Goal: Check status: Check status

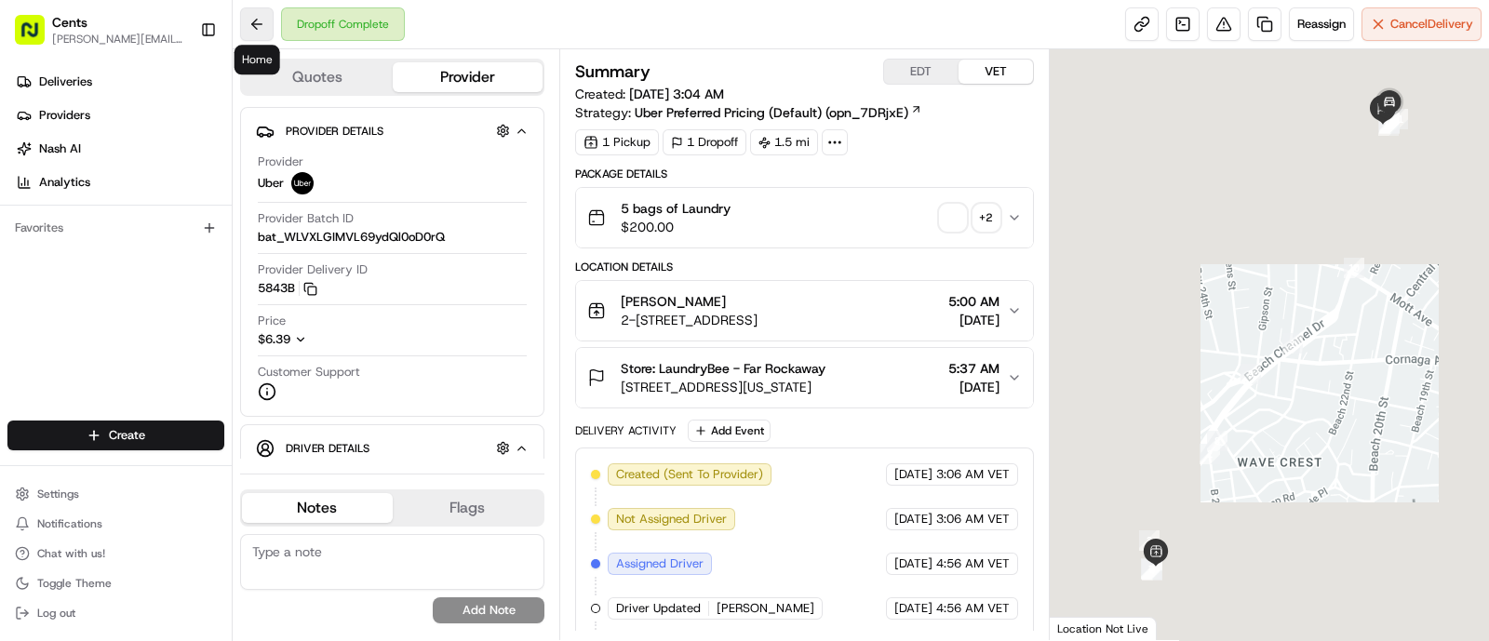
click at [255, 23] on button at bounding box center [256, 23] width 33 height 33
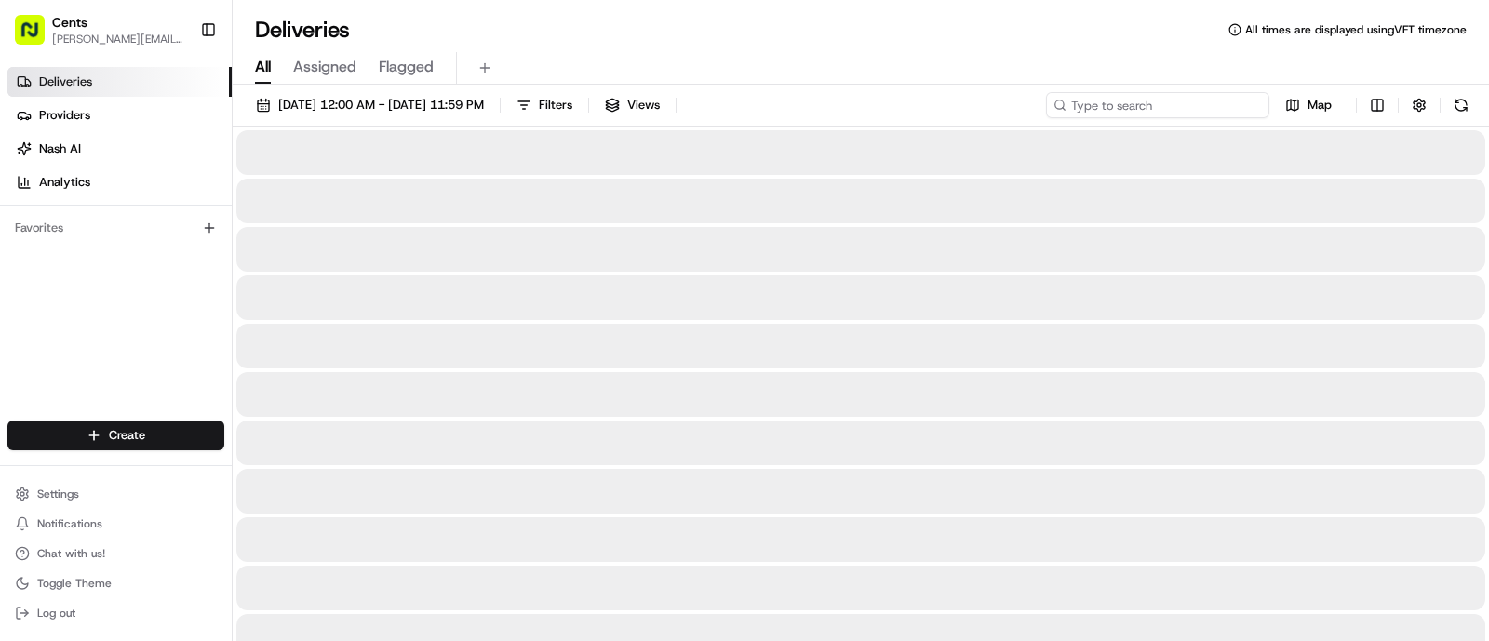
click at [1175, 106] on input at bounding box center [1157, 105] width 223 height 26
type input "7814"
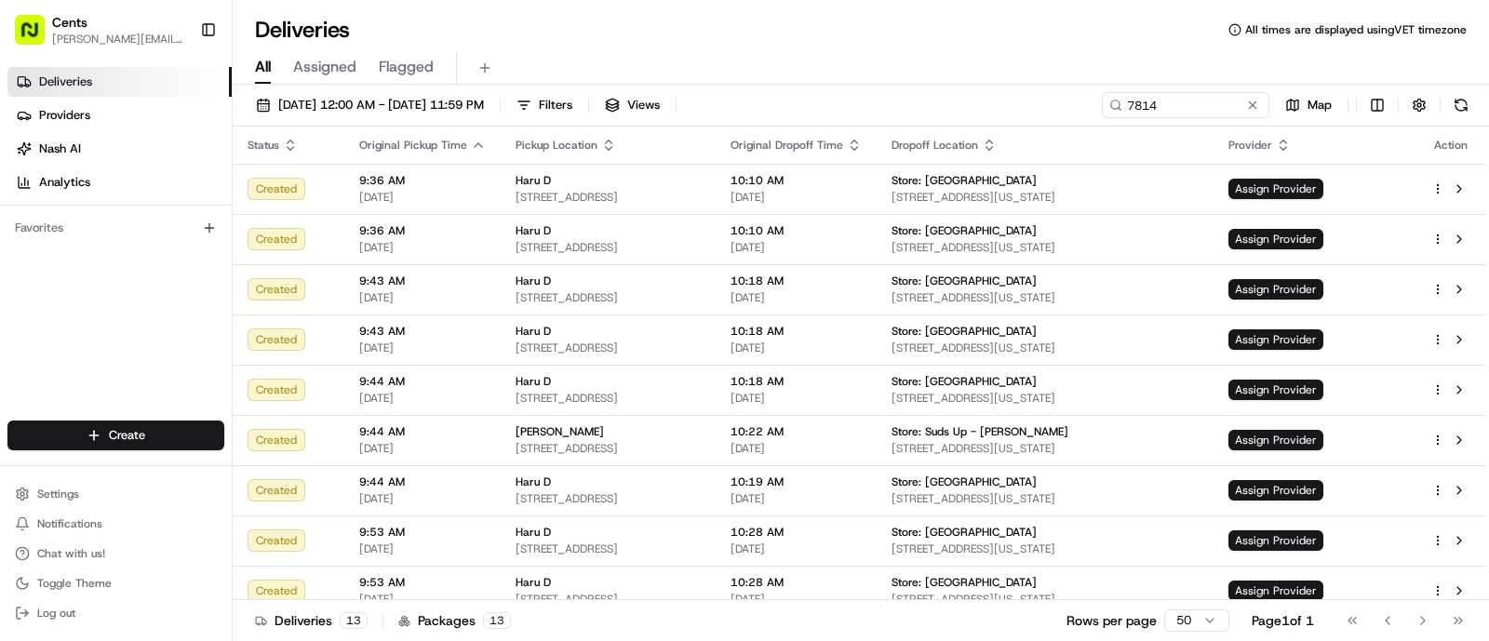
click at [293, 23] on h1 "Deliveries" at bounding box center [302, 30] width 95 height 30
click at [581, 95] on button "Filters" at bounding box center [544, 105] width 73 height 26
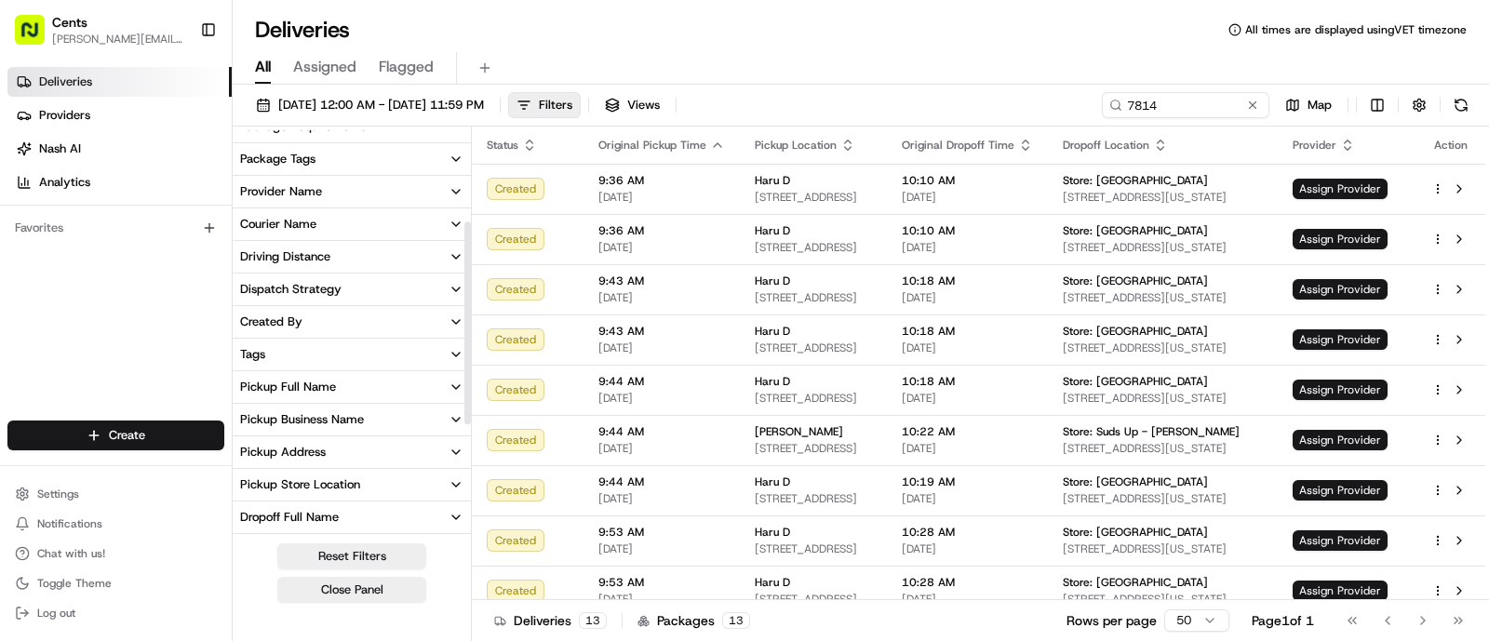
scroll to position [183, 0]
click at [381, 381] on button "Pickup Full Name" at bounding box center [352, 386] width 238 height 32
click at [245, 415] on button "button" at bounding box center [243, 420] width 15 height 15
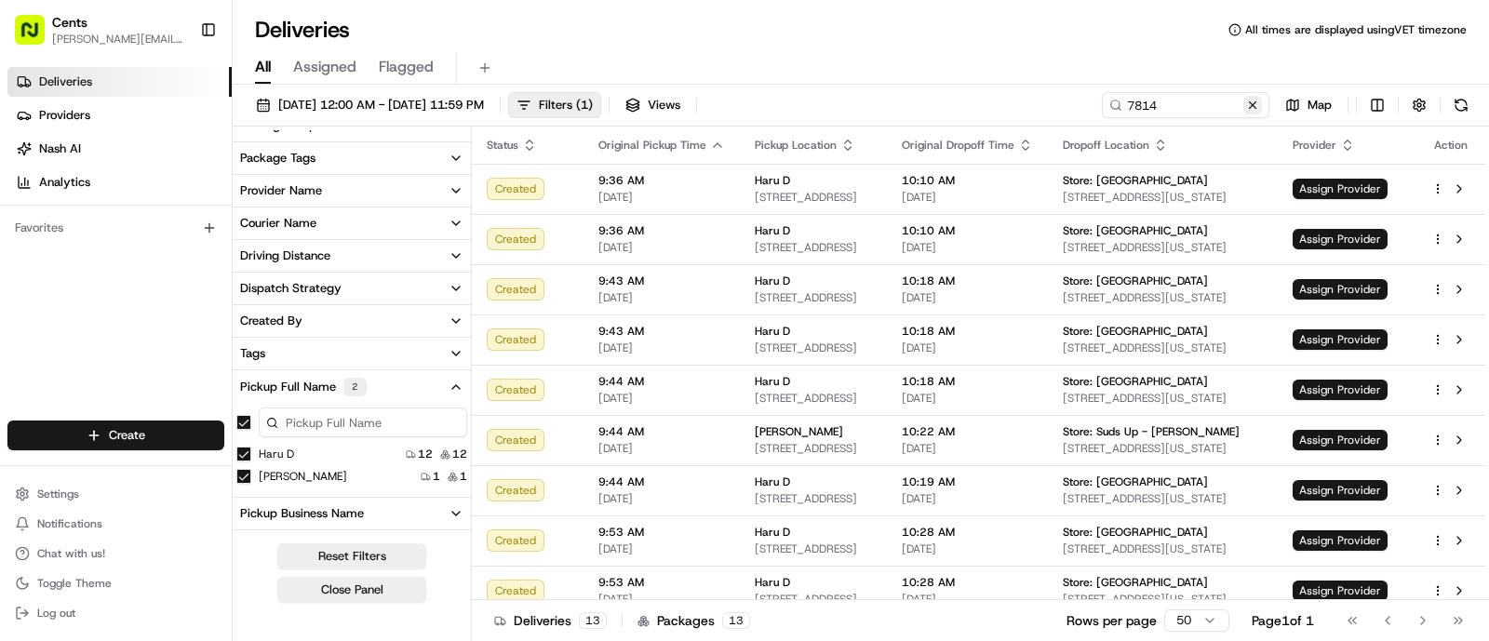
click at [1251, 103] on button at bounding box center [1252, 105] width 19 height 19
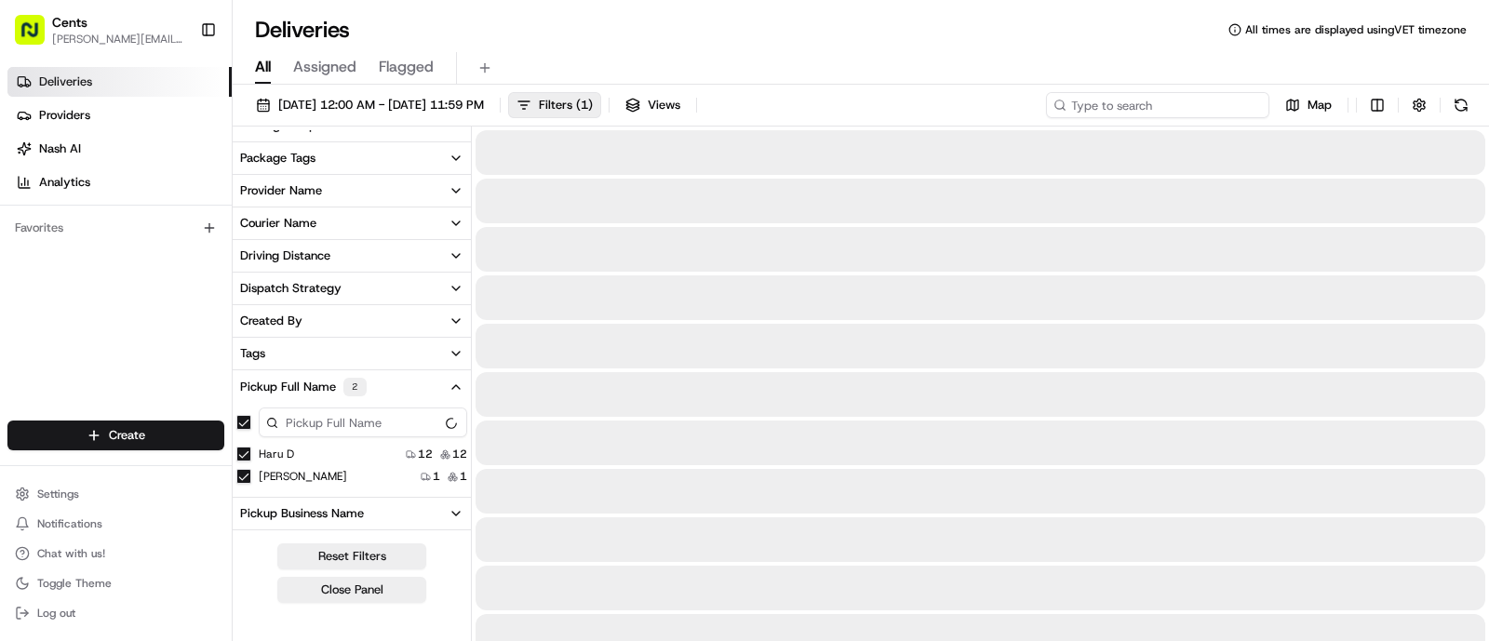
click at [1251, 103] on input at bounding box center [1157, 105] width 223 height 26
type input "normandy laundry"
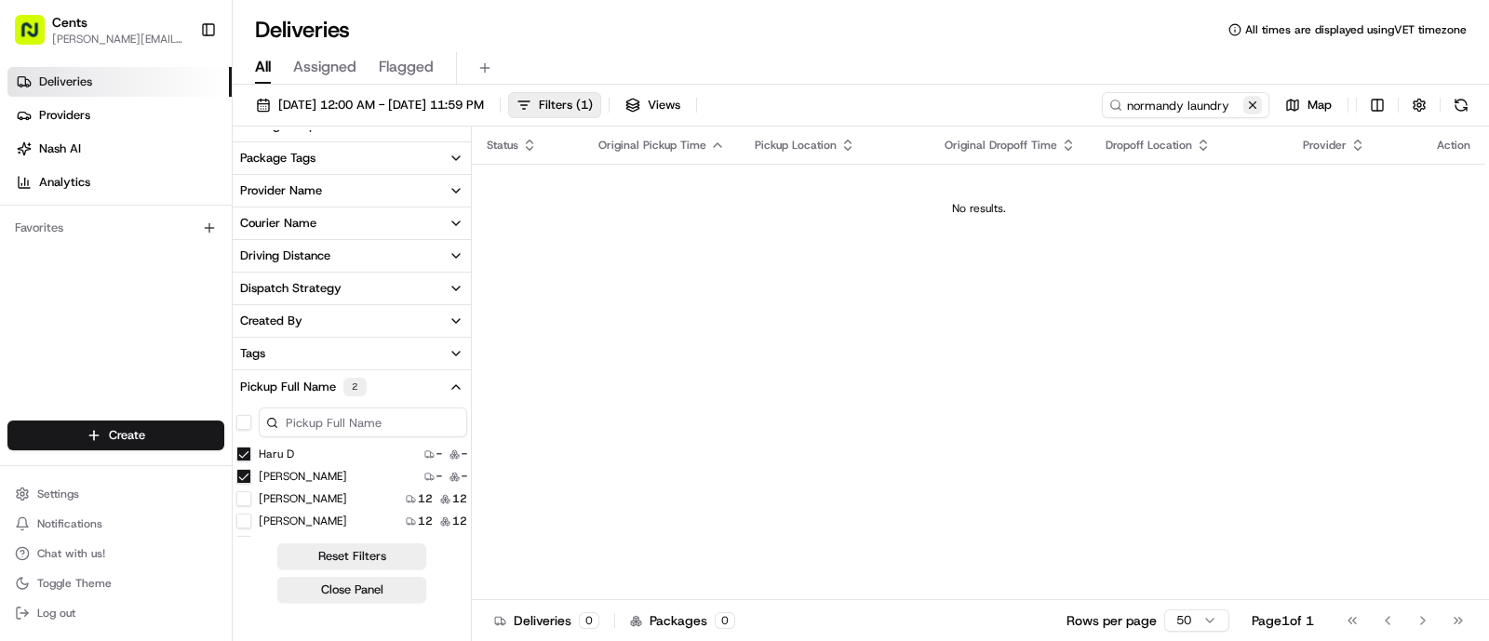
click at [1257, 102] on button at bounding box center [1252, 105] width 19 height 19
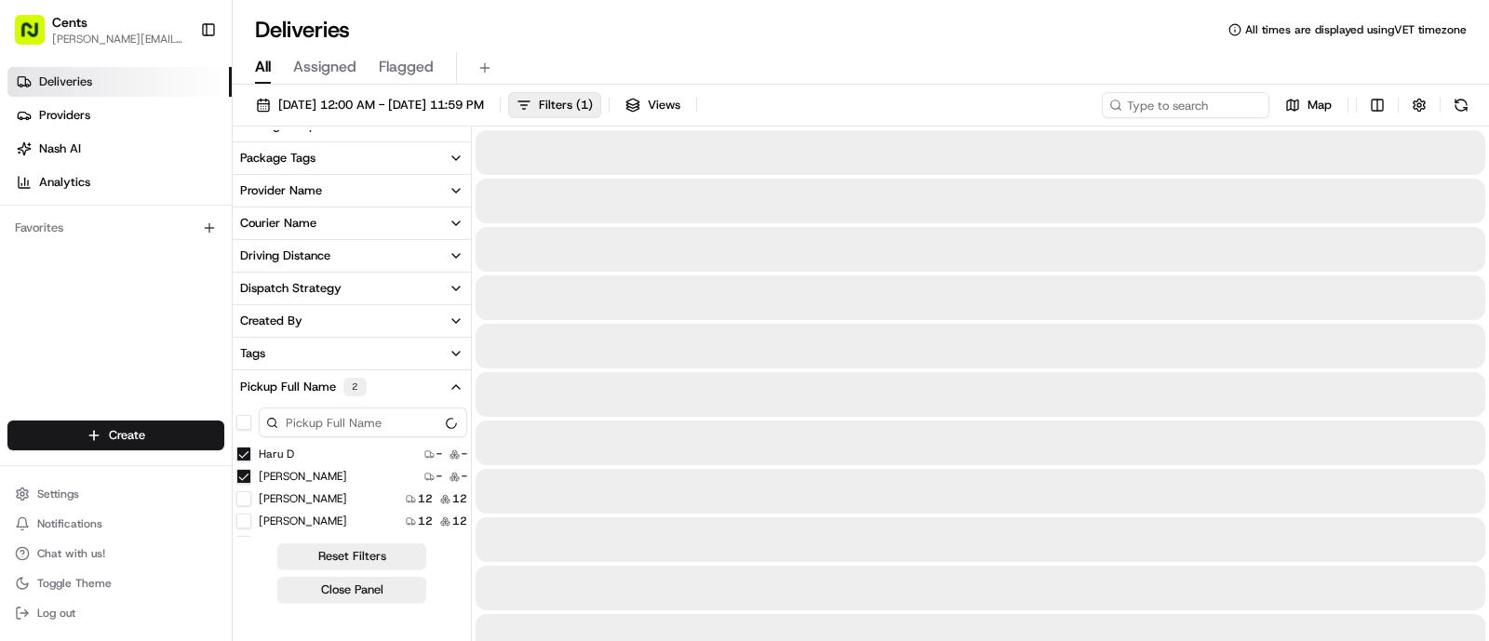
click at [898, 17] on div "Deliveries All times are displayed using VET timezone" at bounding box center [861, 30] width 1256 height 30
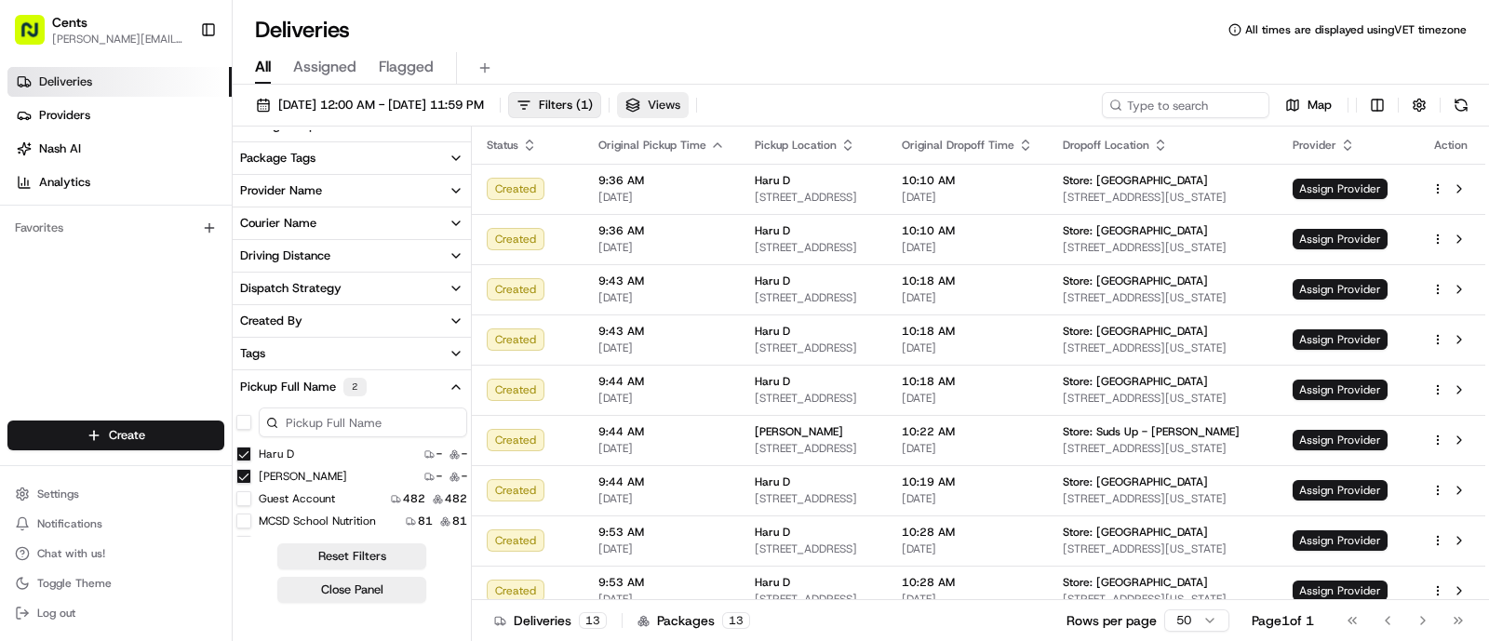
click at [688, 104] on button "Views" at bounding box center [653, 105] width 72 height 26
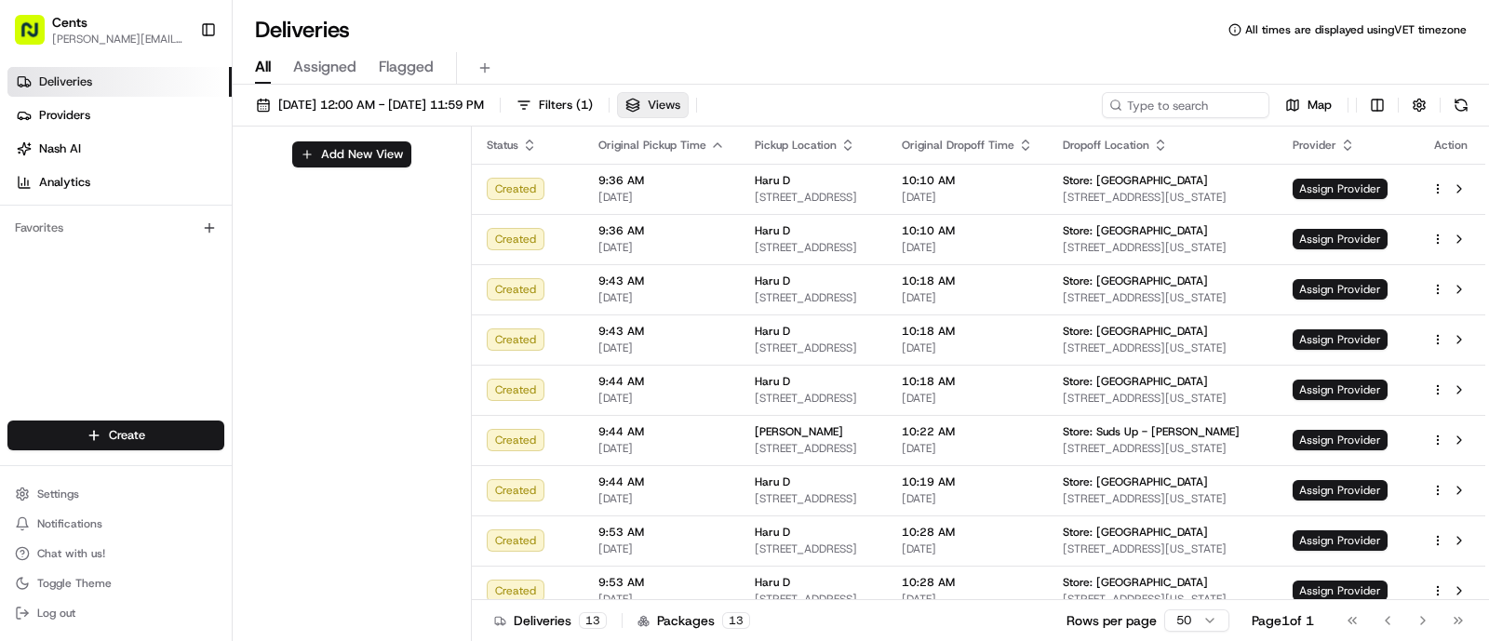
click at [688, 104] on button "Views" at bounding box center [653, 105] width 72 height 26
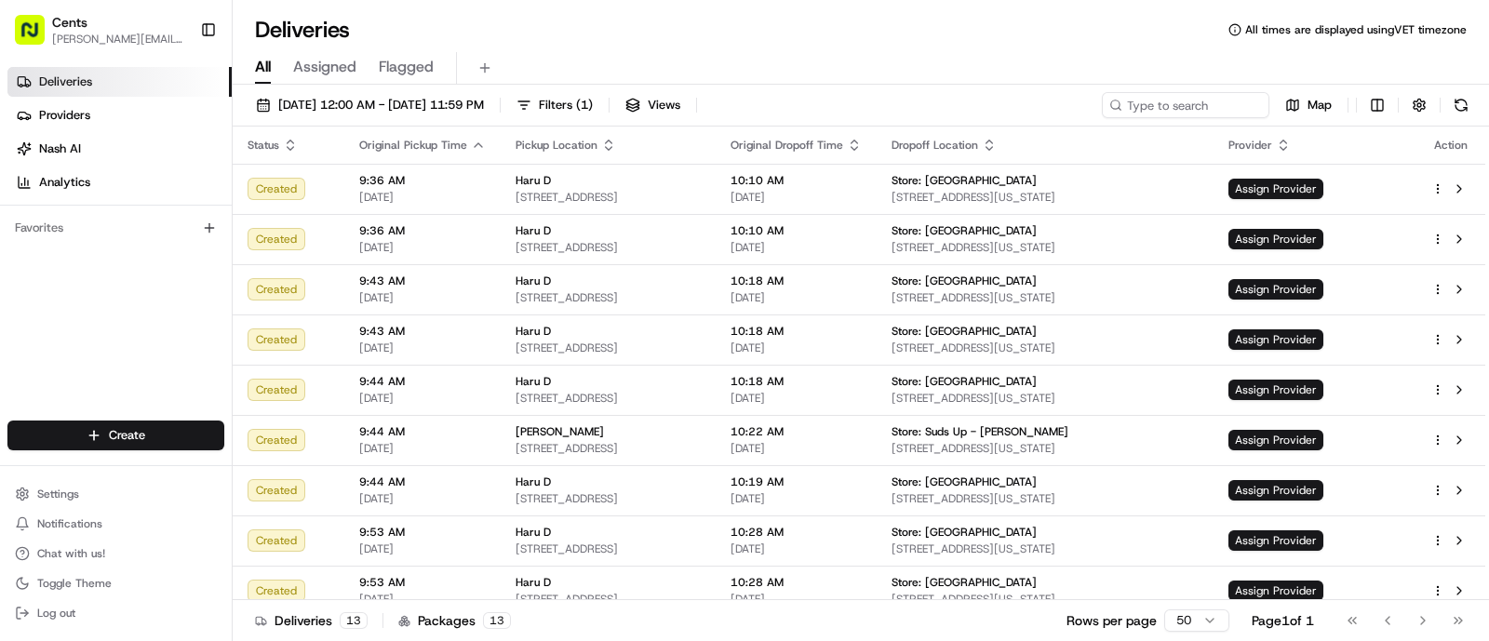
click at [115, 7] on button "Cents [PERSON_NAME][EMAIL_ADDRESS][DOMAIN_NAME]" at bounding box center [99, 29] width 185 height 45
click at [113, 11] on button "Cents [PERSON_NAME][EMAIL_ADDRESS][DOMAIN_NAME]" at bounding box center [99, 29] width 185 height 45
click at [87, 113] on span "Providers" at bounding box center [64, 115] width 51 height 17
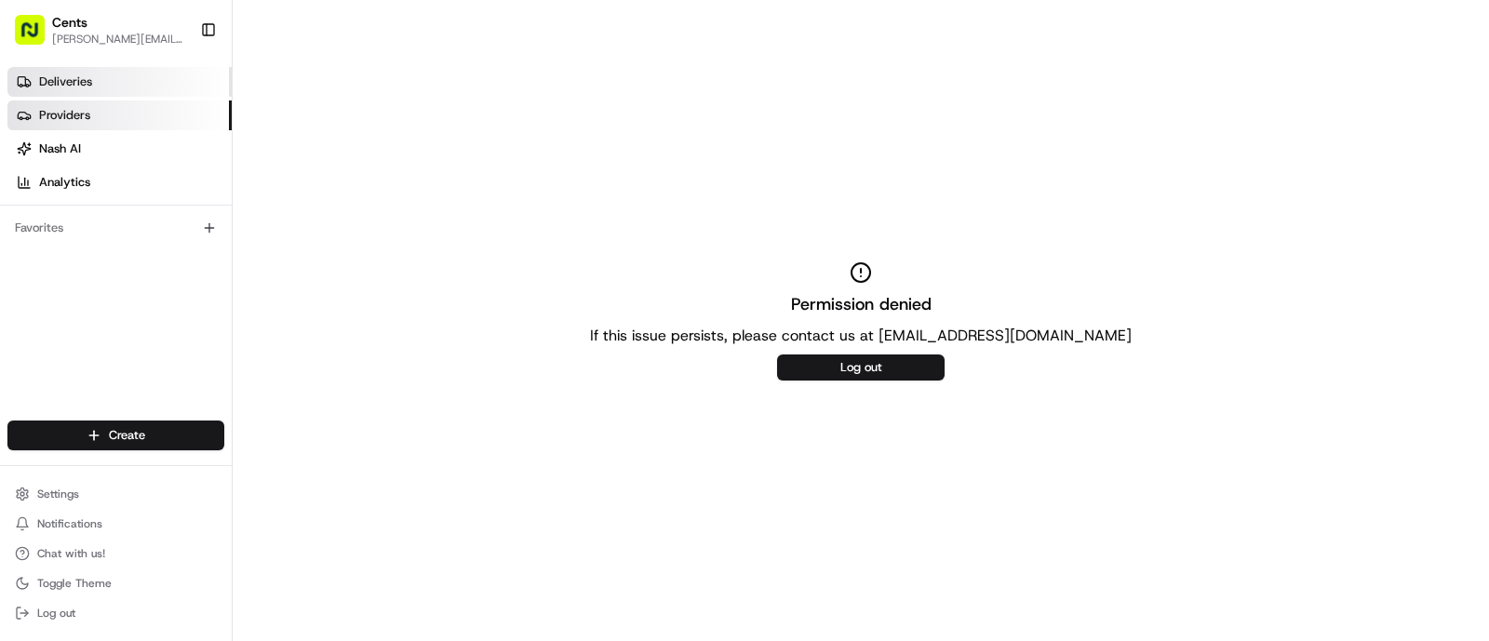
click at [25, 72] on link "Deliveries" at bounding box center [119, 82] width 224 height 30
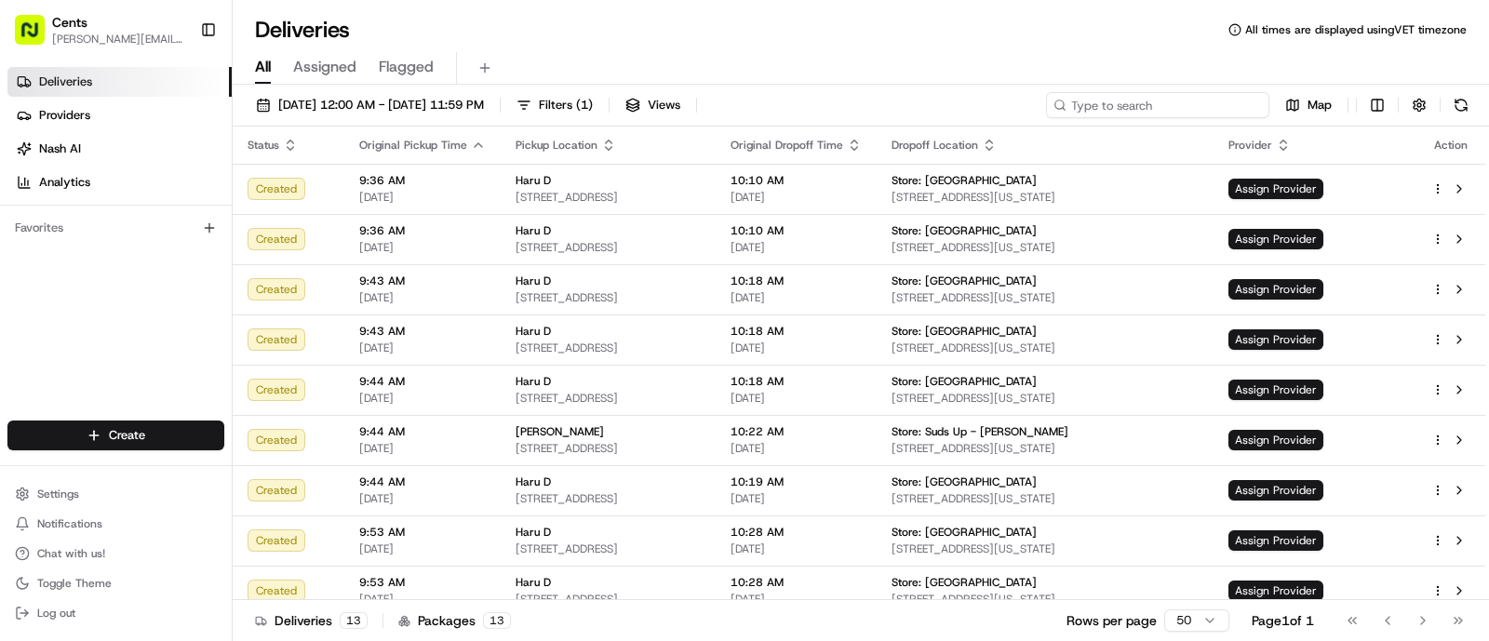
click at [1199, 100] on input at bounding box center [1157, 105] width 223 height 26
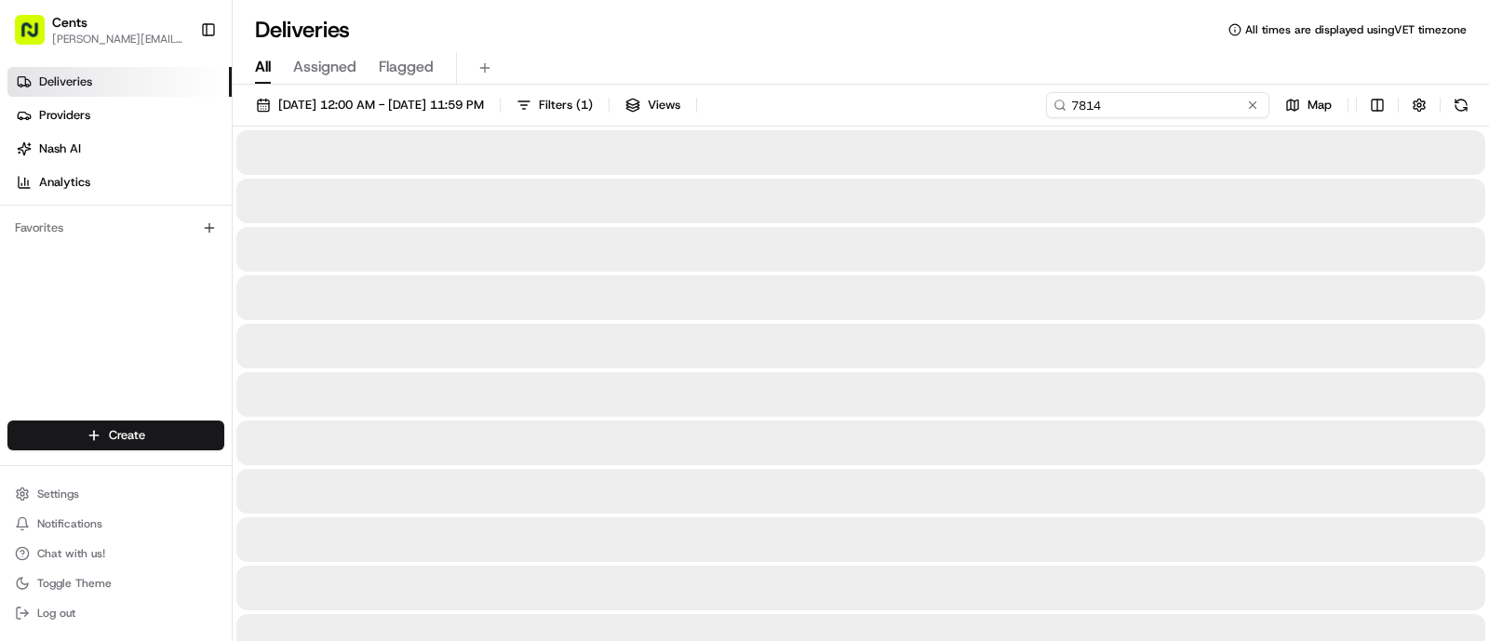
type input "7814"
